Goal: Information Seeking & Learning: Learn about a topic

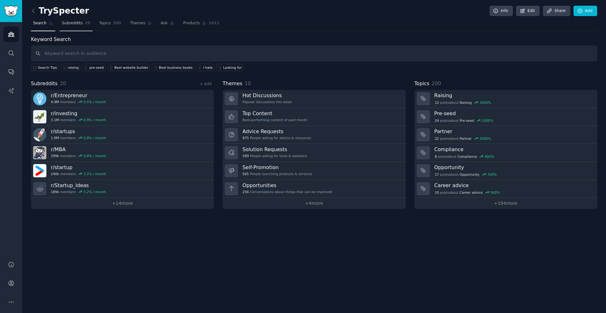
click at [75, 22] on span "Subreddits" at bounding box center [72, 24] width 21 height 6
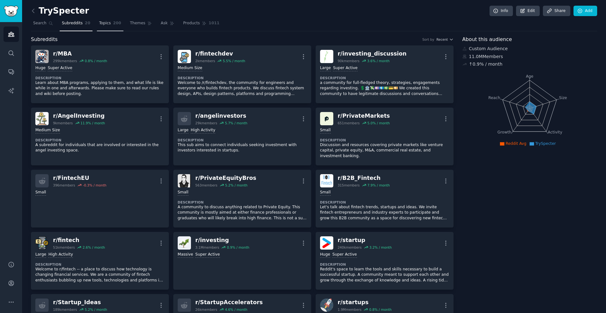
click at [107, 21] on span "Topics" at bounding box center [105, 24] width 12 height 6
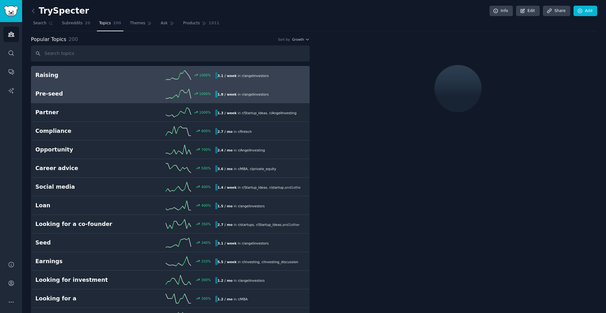
click at [99, 91] on h2 "Pre-seed" at bounding box center [80, 94] width 90 height 8
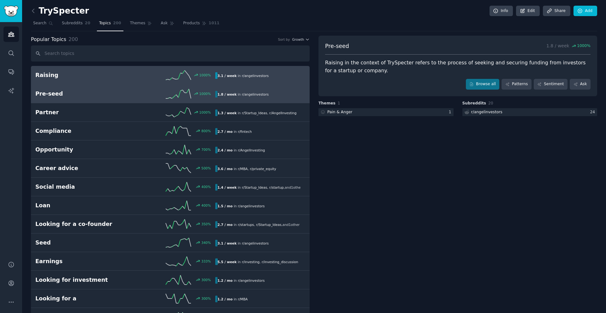
click at [112, 77] on h2 "Raising" at bounding box center [80, 75] width 90 height 8
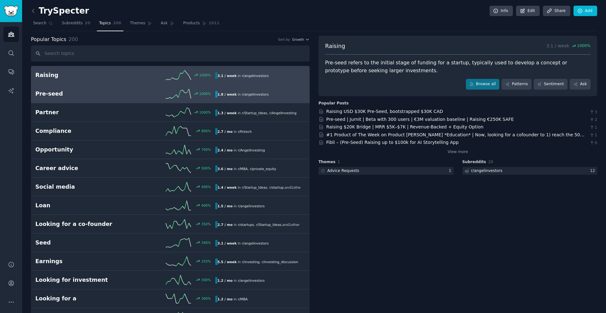
click at [101, 91] on h2 "Pre-seed" at bounding box center [80, 94] width 90 height 8
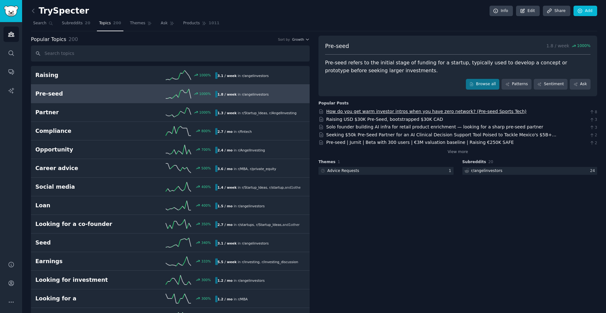
click at [364, 112] on link "How do you get warm investor intros when you have zero network? (Pre-seed Sport…" at bounding box center [427, 111] width 201 height 5
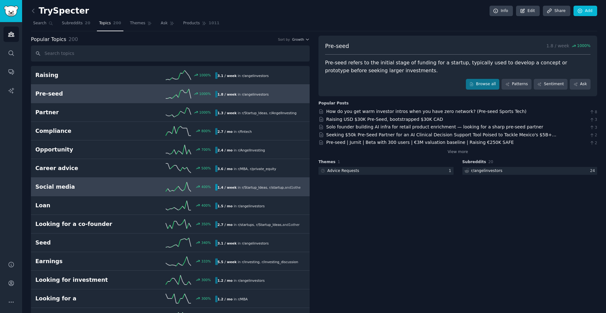
click at [111, 178] on link "Social media 400 % 1.4 / week in r/ Startup_Ideas , r/ startup , and 1 other" at bounding box center [170, 187] width 279 height 19
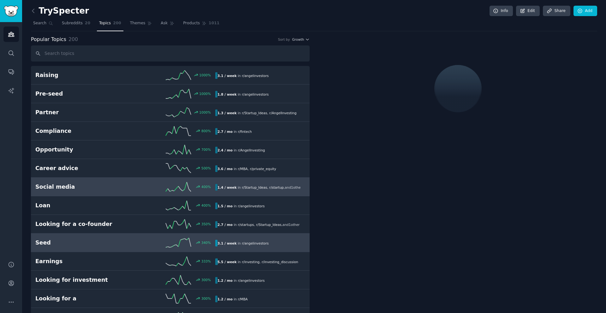
click at [115, 237] on link "Seed 340 % 3.1 / week in r/ angelinvestors" at bounding box center [170, 243] width 279 height 19
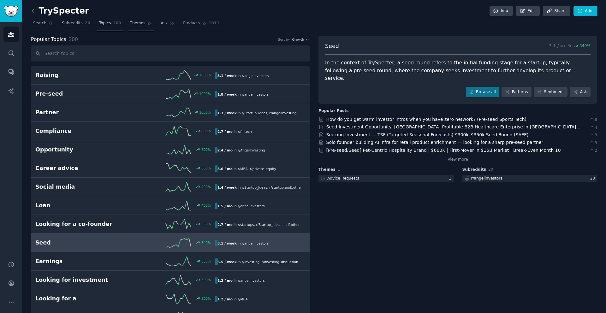
click at [134, 22] on span "Themes" at bounding box center [137, 24] width 15 height 6
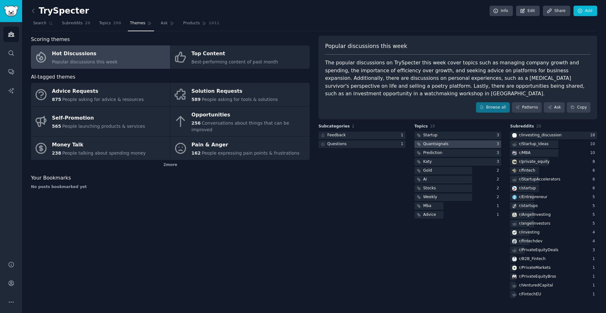
click at [437, 142] on div "Quantsignals" at bounding box center [436, 145] width 25 height 6
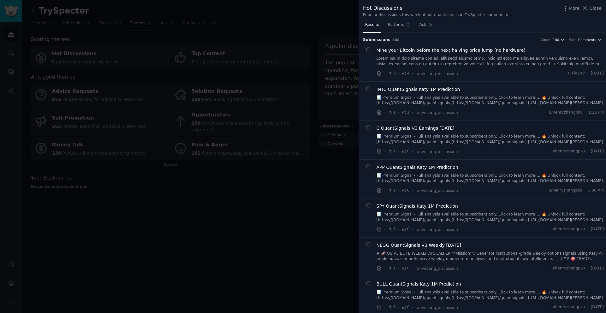
click at [274, 233] on div at bounding box center [303, 156] width 606 height 313
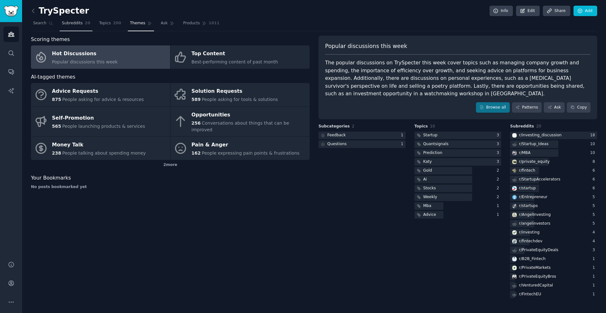
click at [63, 27] on link "Subreddits 20" at bounding box center [76, 24] width 33 height 13
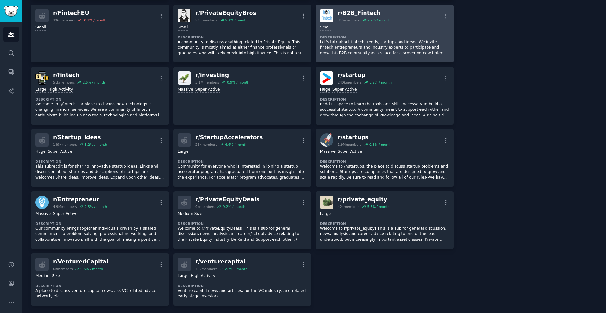
scroll to position [166, 0]
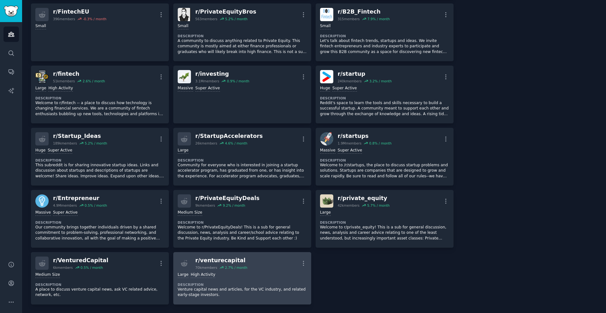
click at [260, 268] on div "r/ venturecapital 70k members 2.7 % / month More" at bounding box center [242, 263] width 129 height 13
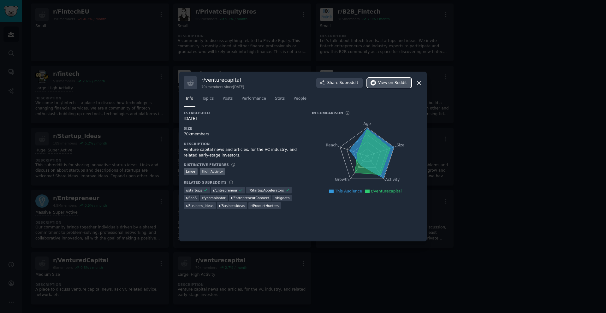
click at [381, 80] on span "View on Reddit" at bounding box center [392, 83] width 29 height 6
